Goal: Navigation & Orientation: Understand site structure

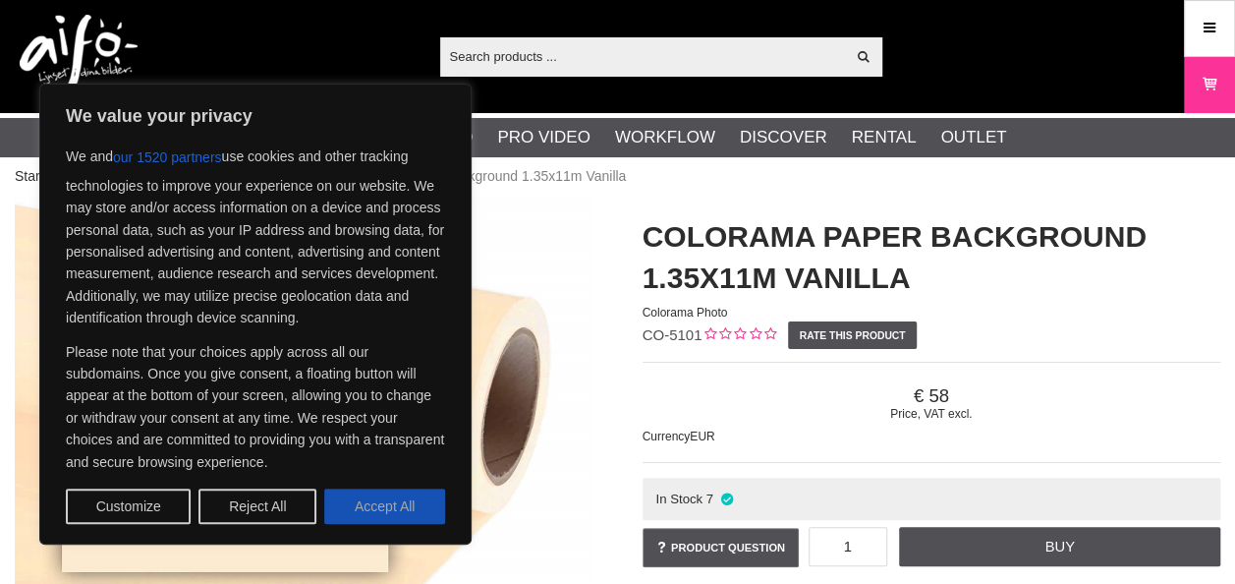
click at [381, 505] on button "Accept All" at bounding box center [384, 505] width 121 height 35
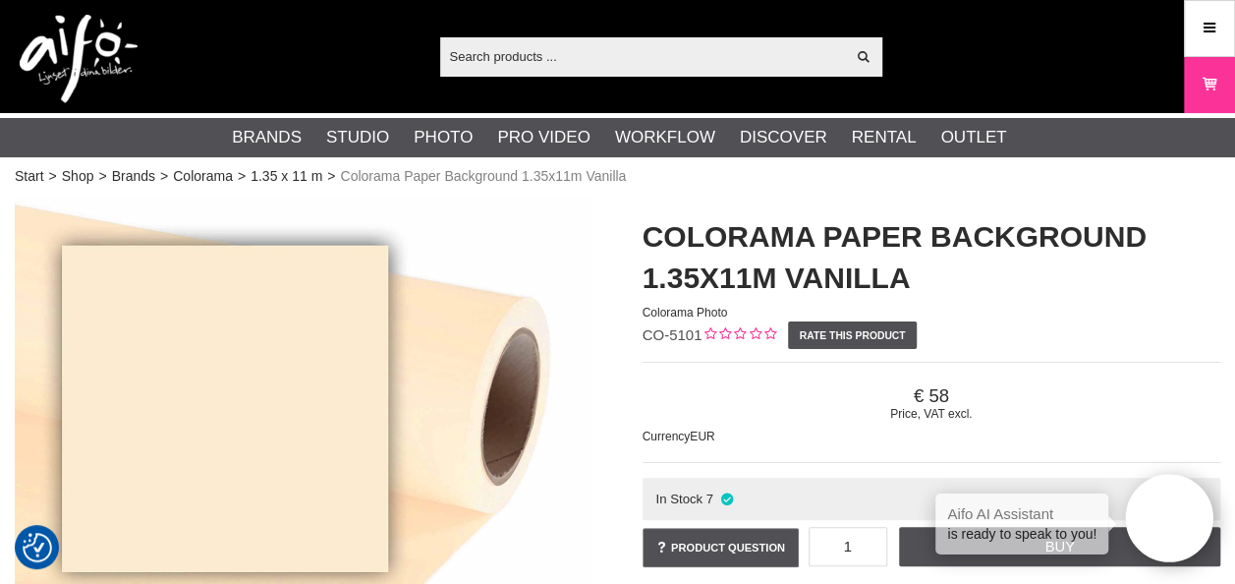
checkbox input "true"
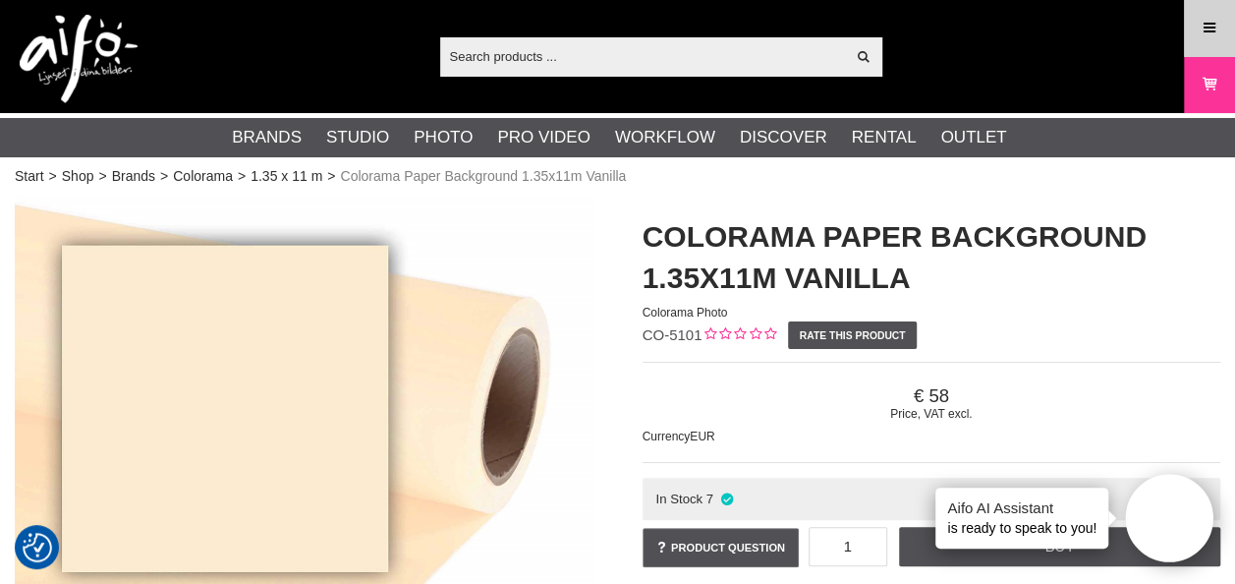
click at [1211, 39] on link "Menu" at bounding box center [1209, 28] width 49 height 46
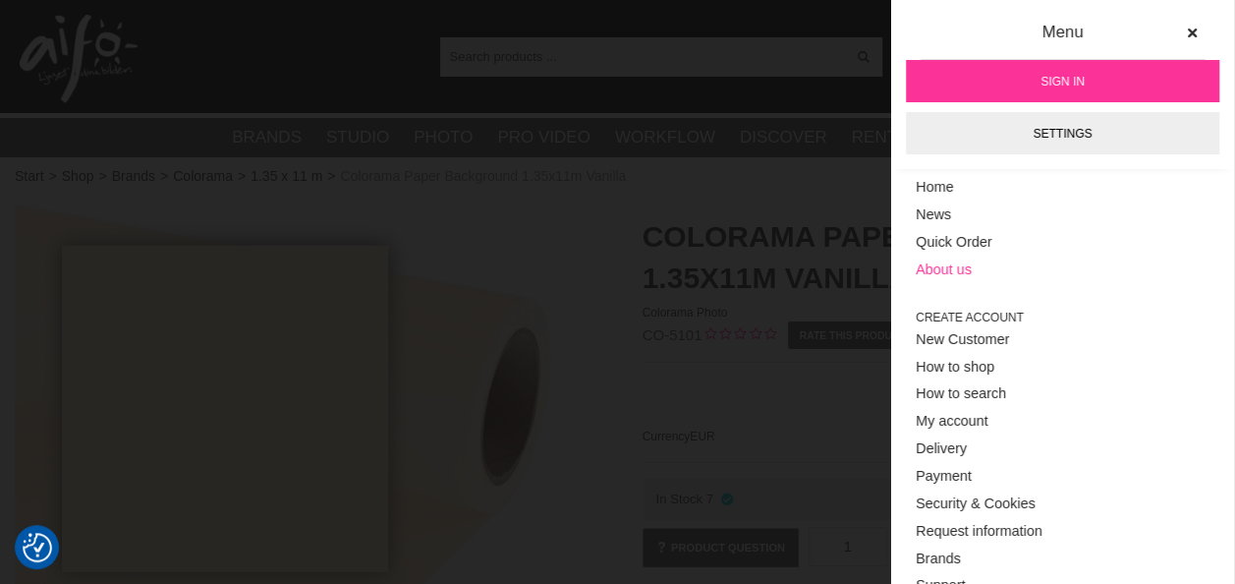
click at [965, 267] on link "About us" at bounding box center [1063, 271] width 294 height 28
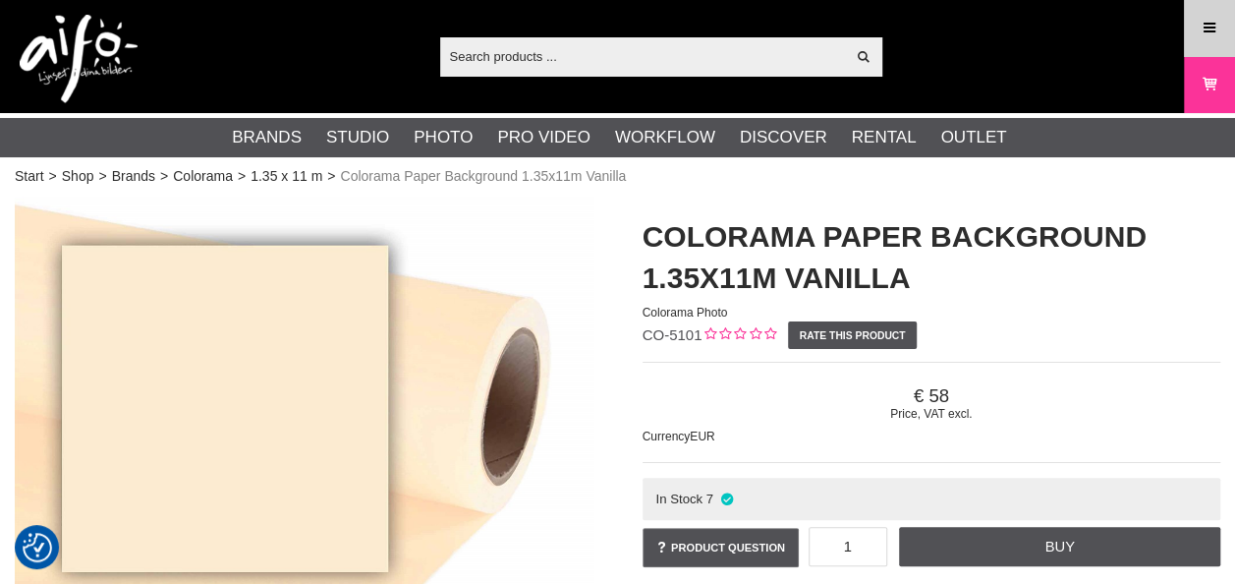
click at [1229, 35] on link "Menu" at bounding box center [1209, 28] width 49 height 46
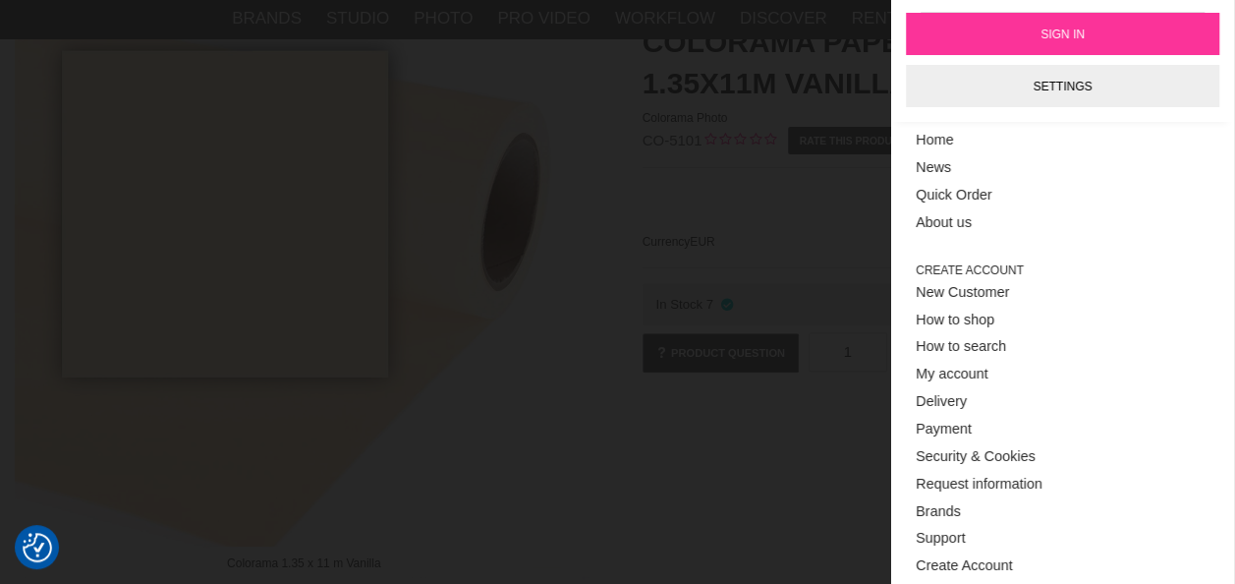
scroll to position [197, 0]
click at [848, 270] on div "Price, VAT excl. 58 Currency EUR In Stock 7 Product question 1 Buy Your name * *" at bounding box center [932, 267] width 579 height 230
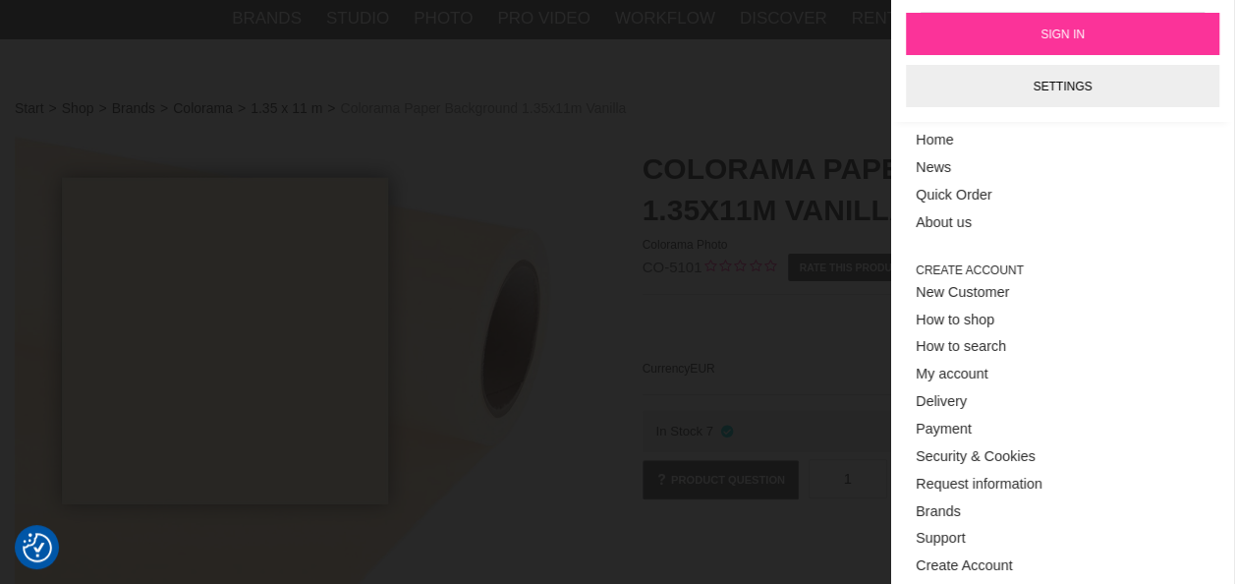
scroll to position [0, 0]
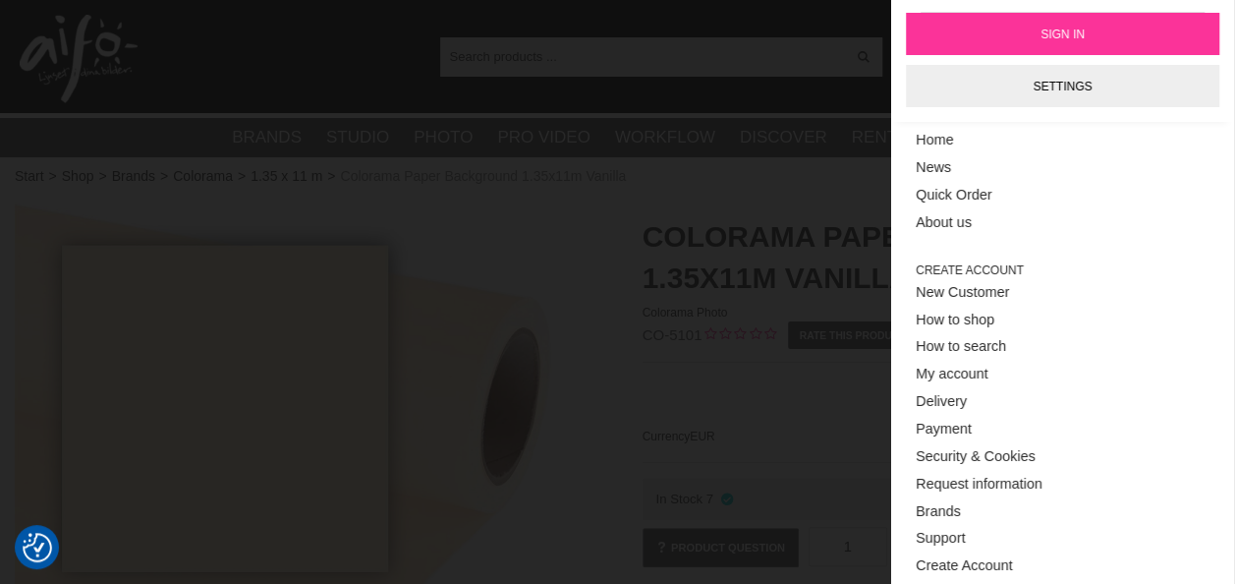
click at [770, 177] on div "Start > Shop > Brands > Colorama > 1.35 x 11 m > Colorama Paper Background 1.35…" at bounding box center [618, 176] width 1206 height 21
click at [144, 47] on div "Show all Products Categories out of products Your search for yielded no hits. P…" at bounding box center [617, 56] width 1235 height 113
click at [946, 138] on link "Home" at bounding box center [1063, 141] width 294 height 28
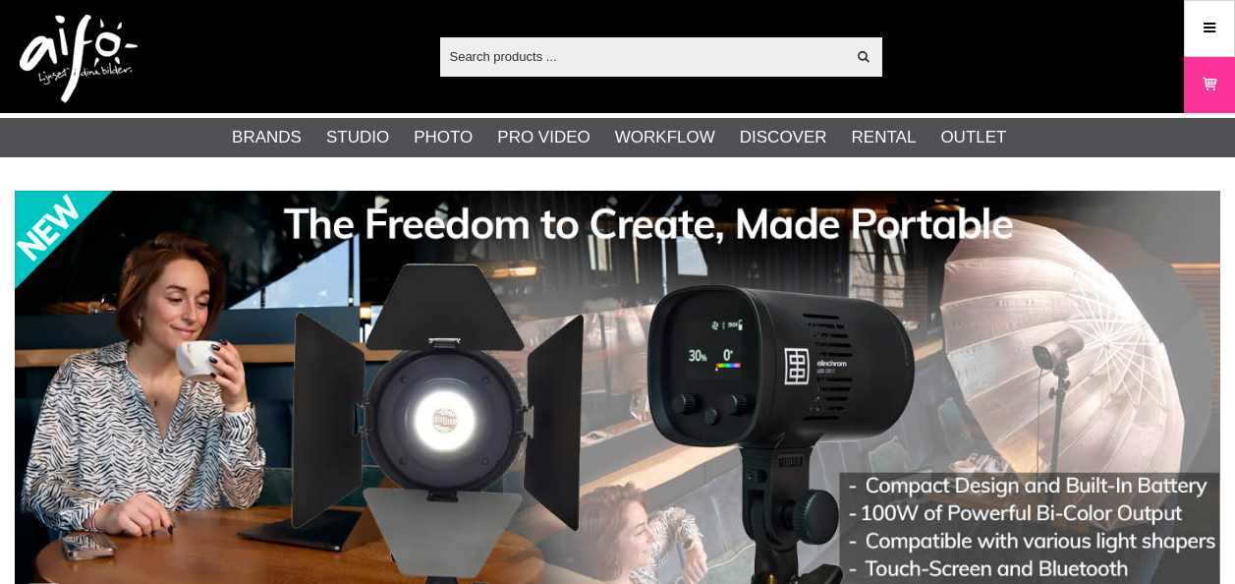
click at [79, 47] on img at bounding box center [79, 59] width 118 height 88
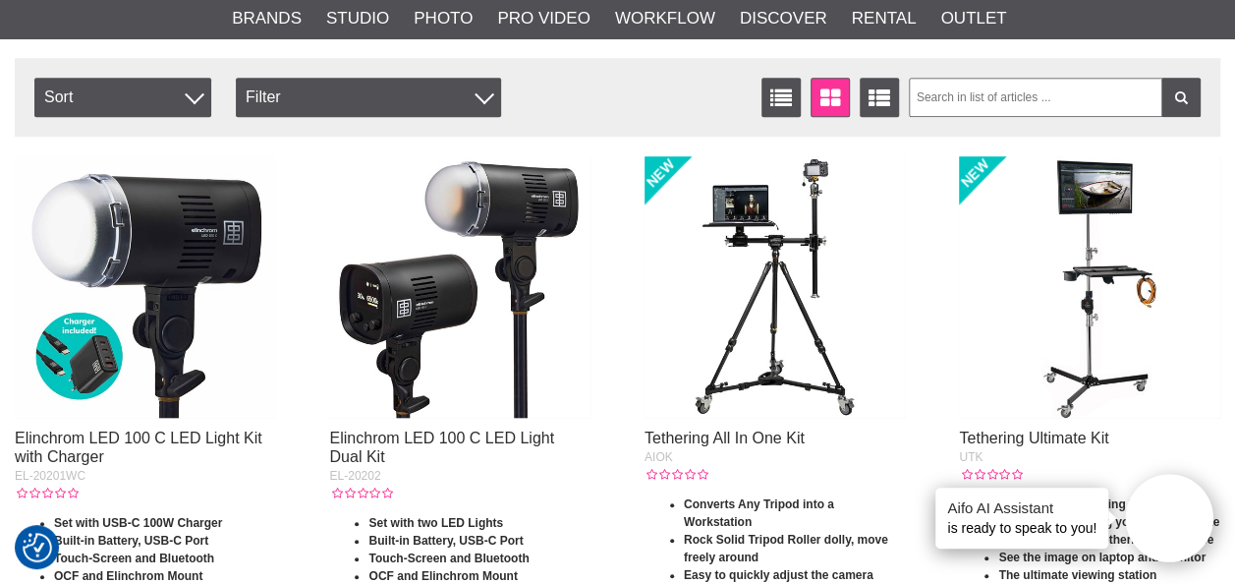
scroll to position [847, 0]
